Goal: Navigation & Orientation: Find specific page/section

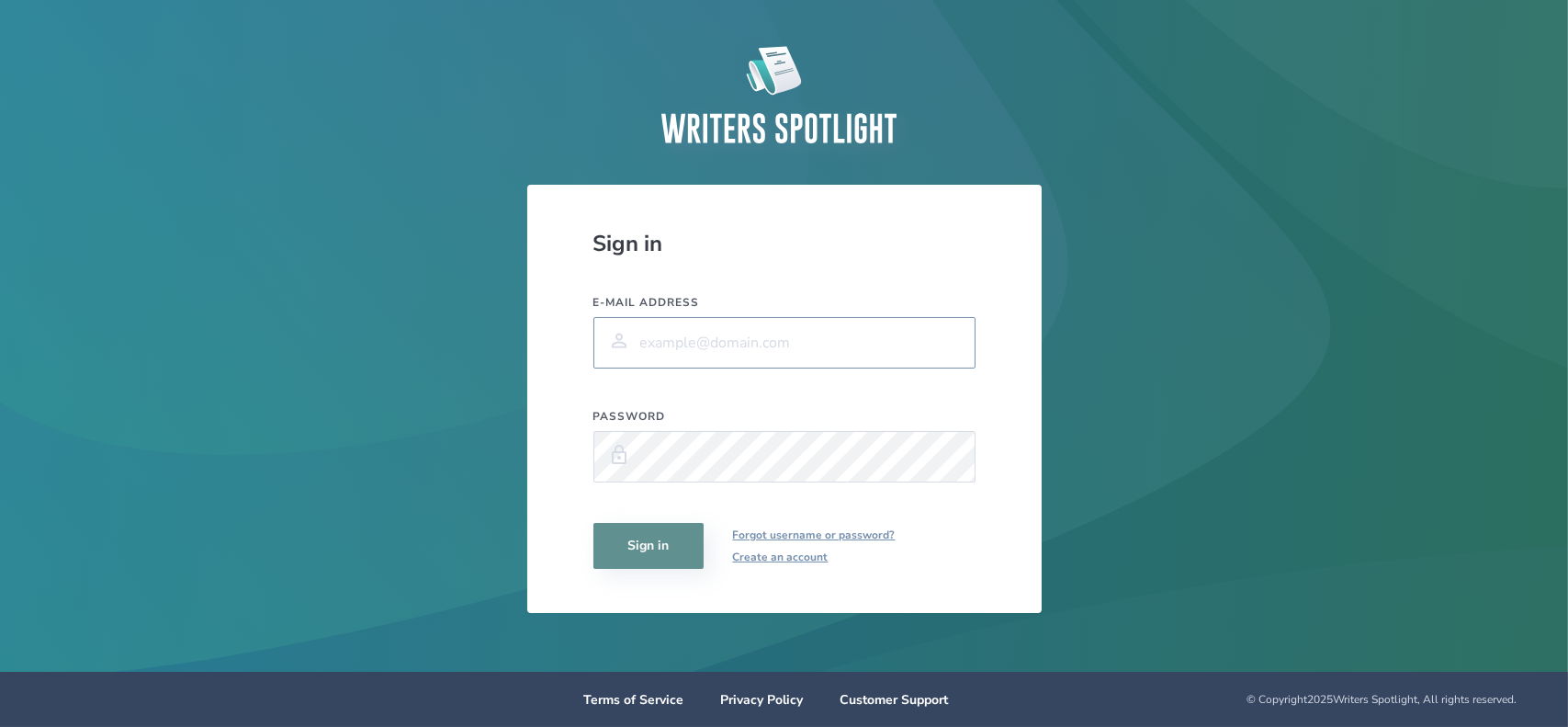
click at [782, 319] on input "E-mail address" at bounding box center [784, 342] width 382 height 51
type input "louis.delassault@gmail.com"
click at [593, 522] on button "Sign in" at bounding box center [649, 545] width 110 height 46
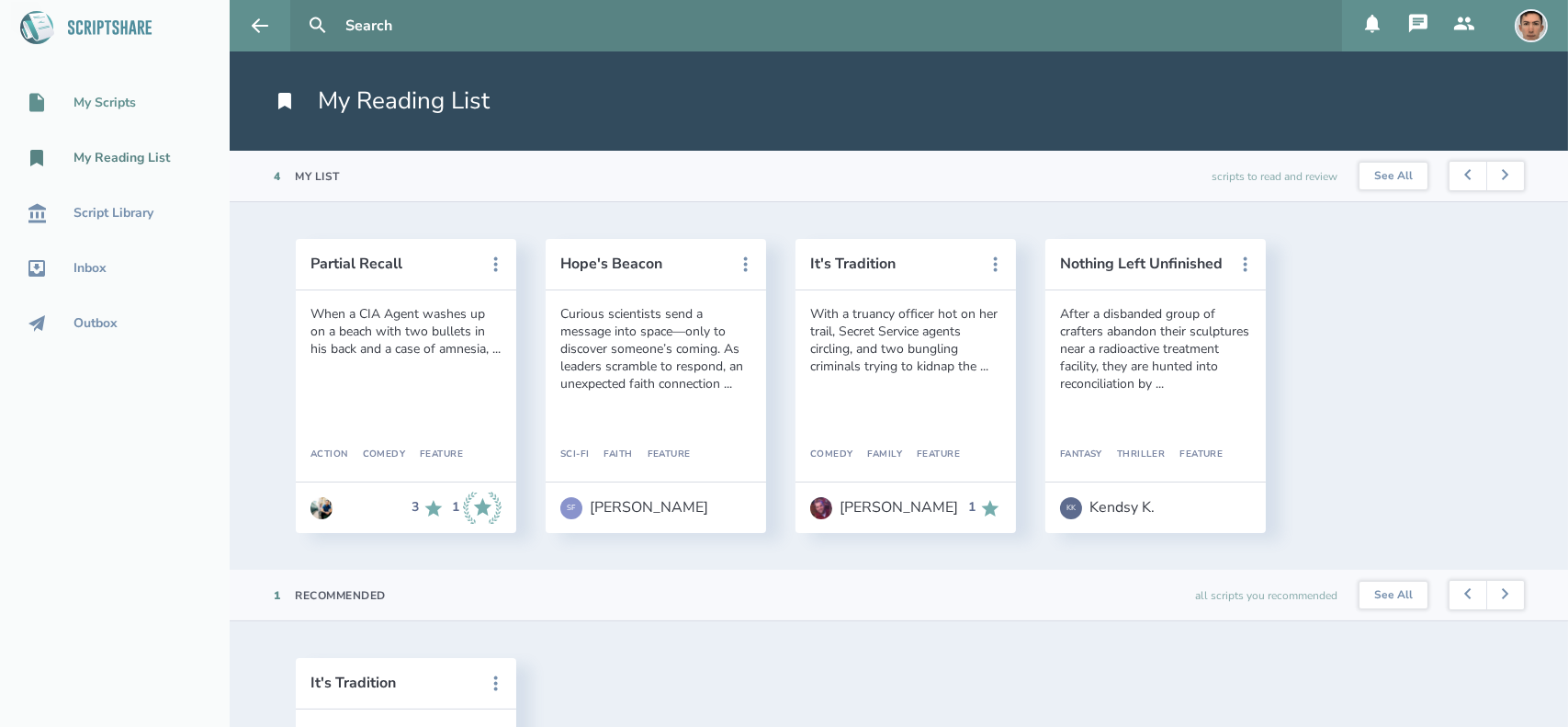
click at [115, 100] on div "My Scripts" at bounding box center [105, 103] width 63 height 15
